Goal: Information Seeking & Learning: Find specific fact

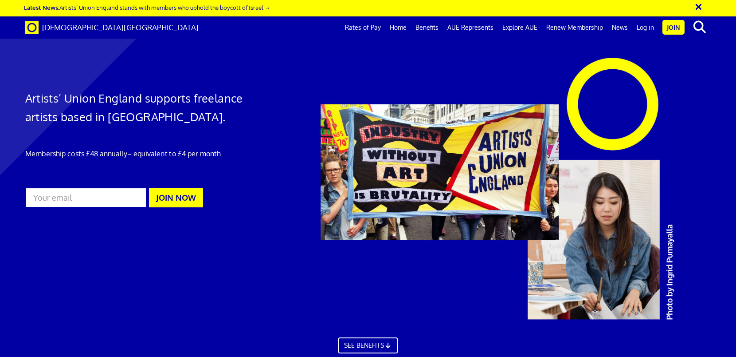
scroll to position [3, 0]
click at [373, 33] on link "Rates of Pay" at bounding box center [363, 27] width 45 height 22
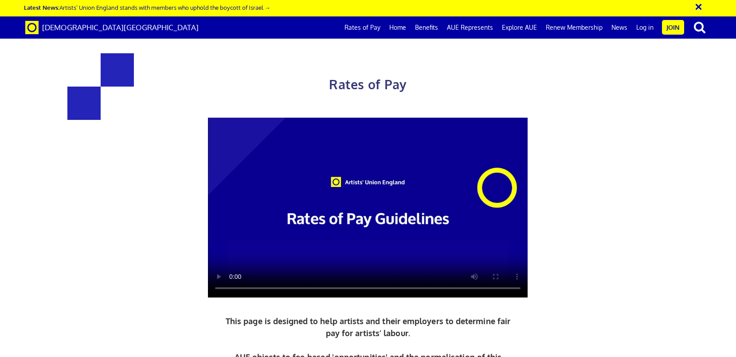
scroll to position [460, 0]
drag, startPoint x: 479, startPoint y: 156, endPoint x: 437, endPoint y: 155, distance: 41.7
copy h3 "387.21"
drag, startPoint x: 485, startPoint y: 194, endPoint x: 464, endPoint y: 196, distance: 21.8
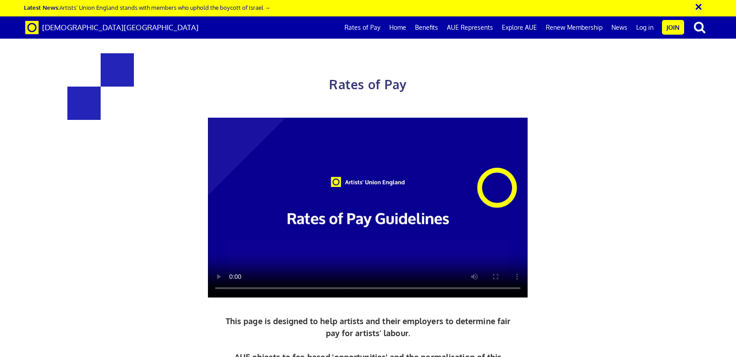
copy span "48.40"
drag, startPoint x: 479, startPoint y: 156, endPoint x: 435, endPoint y: 163, distance: 44.9
copy h3 "387.21"
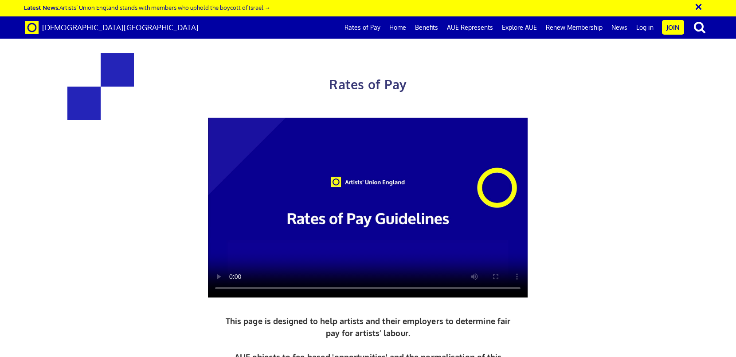
scroll to position [421, 0]
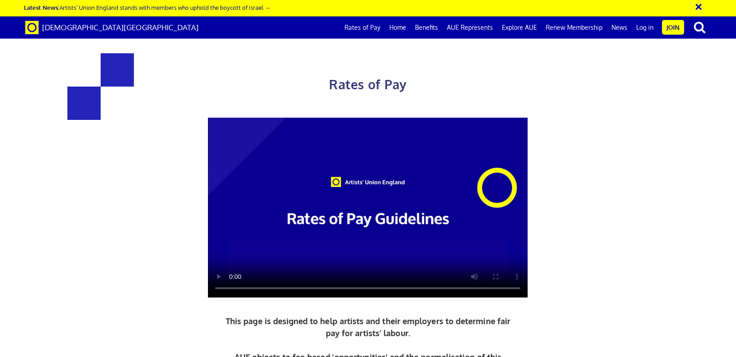
scroll to position [457, 0]
